Goal: Check status

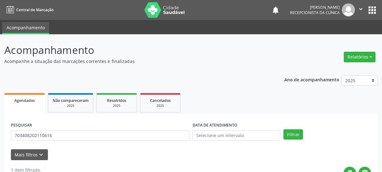
scroll to position [108, 0]
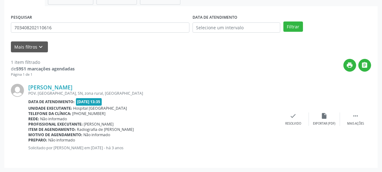
click at [0, 30] on div "Acompanhamento Acompanhe a situação das marcações correntes e finalizadas Relat…" at bounding box center [191, 50] width 382 height 246
type input "700608956480868"
click at [288, 29] on button "Filtrar" at bounding box center [294, 26] width 20 height 11
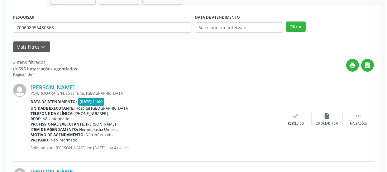
scroll to position [192, 0]
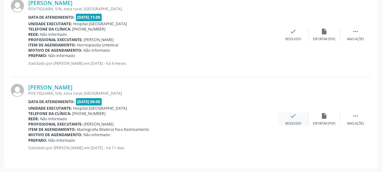
click at [298, 116] on div "check Resolvido" at bounding box center [293, 118] width 31 height 13
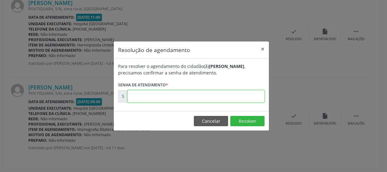
click at [252, 98] on input "text" at bounding box center [195, 96] width 137 height 12
type input "00174559"
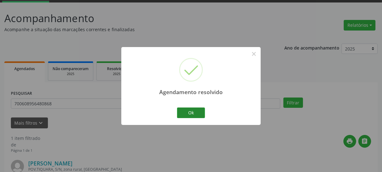
scroll to position [108, 0]
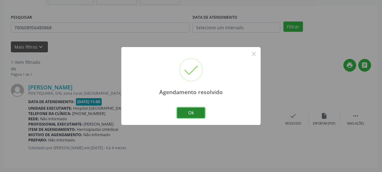
click at [194, 113] on button "Ok" at bounding box center [191, 112] width 28 height 11
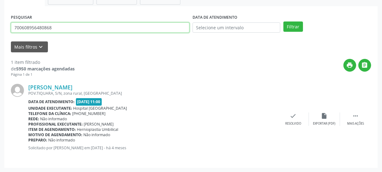
drag, startPoint x: 63, startPoint y: 26, endPoint x: 0, endPoint y: 31, distance: 63.4
click at [0, 31] on div "Acompanhamento Acompanhe a situação das marcações correntes e finalizadas Relat…" at bounding box center [191, 50] width 382 height 246
